Goal: Information Seeking & Learning: Learn about a topic

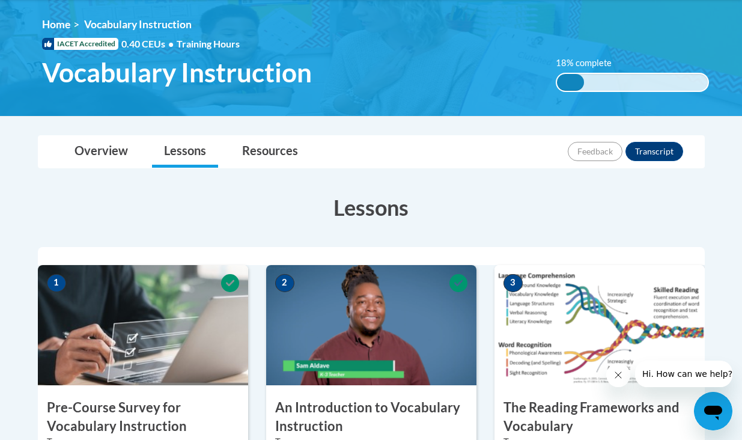
scroll to position [156, 0]
